Goal: Find specific page/section: Find specific page/section

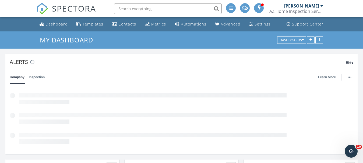
click at [226, 23] on div "Advanced" at bounding box center [230, 23] width 20 height 5
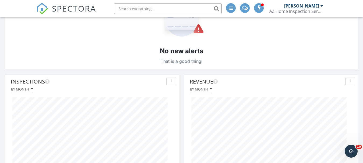
scroll to position [134, 0]
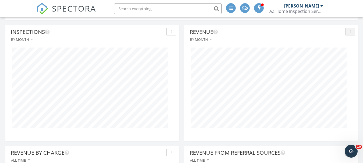
click at [349, 30] on icon "button" at bounding box center [349, 32] width 1 height 4
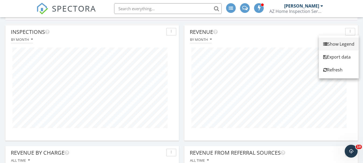
click at [345, 41] on link "Show Legend" at bounding box center [338, 44] width 40 height 13
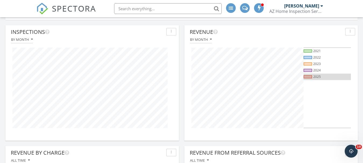
click at [311, 77] on div at bounding box center [307, 76] width 9 height 3
drag, startPoint x: 312, startPoint y: 64, endPoint x: 309, endPoint y: 59, distance: 5.8
click at [312, 64] on div "2023" at bounding box center [326, 64] width 47 height 6
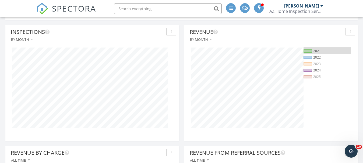
drag, startPoint x: 308, startPoint y: 57, endPoint x: 310, endPoint y: 51, distance: 5.5
click at [308, 56] on div at bounding box center [307, 57] width 9 height 3
click at [310, 51] on div at bounding box center [307, 50] width 9 height 3
click at [293, 40] on div "By month" at bounding box center [271, 39] width 168 height 7
